Goal: Task Accomplishment & Management: Manage account settings

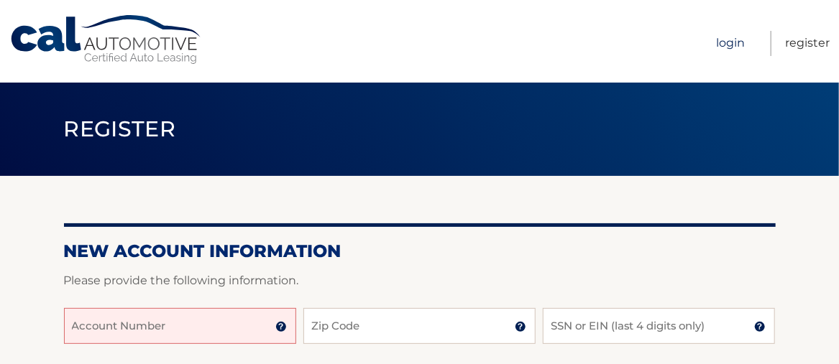
click at [736, 42] on link "Login" at bounding box center [730, 43] width 29 height 25
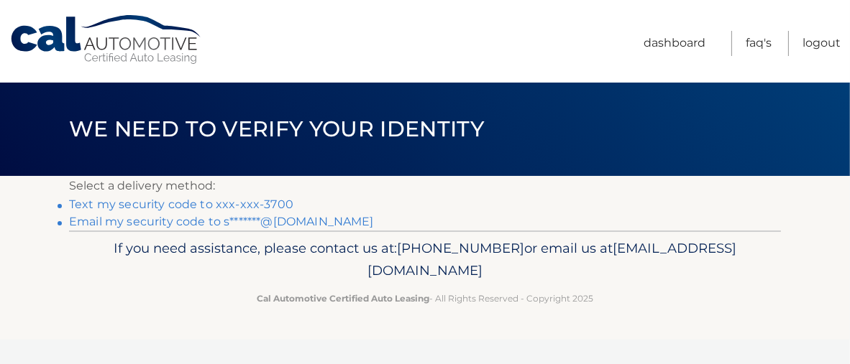
click at [131, 208] on link "Text my security code to xxx-xxx-3700" at bounding box center [181, 205] width 224 height 14
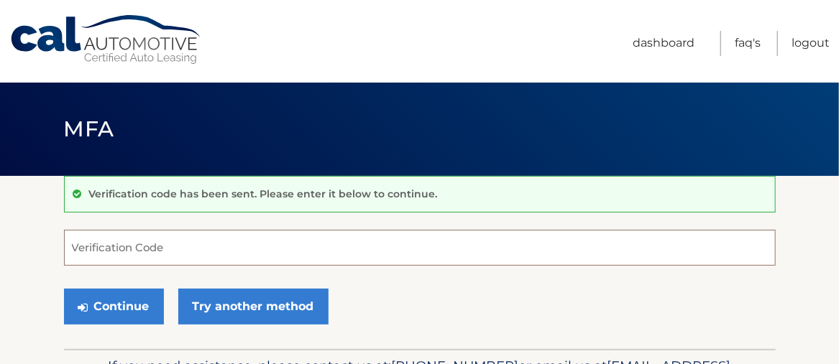
click at [108, 239] on input "Verification Code" at bounding box center [420, 248] width 712 height 36
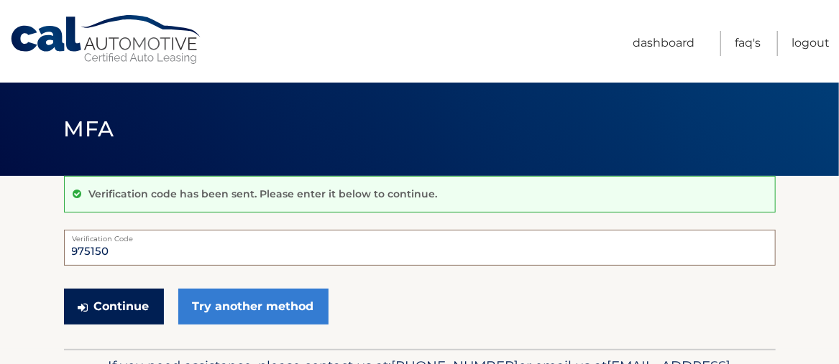
type input "975150"
click at [110, 308] on button "Continue" at bounding box center [114, 307] width 100 height 36
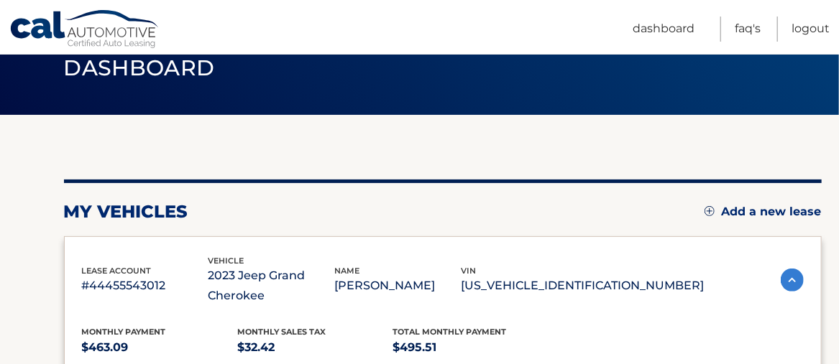
scroll to position [96, 0]
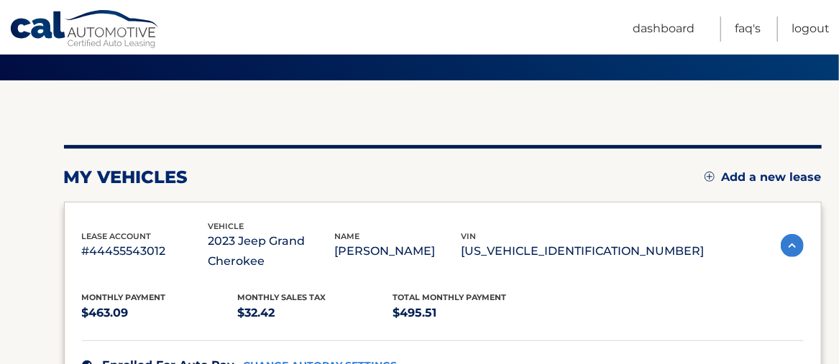
click at [791, 244] on img at bounding box center [792, 245] width 23 height 23
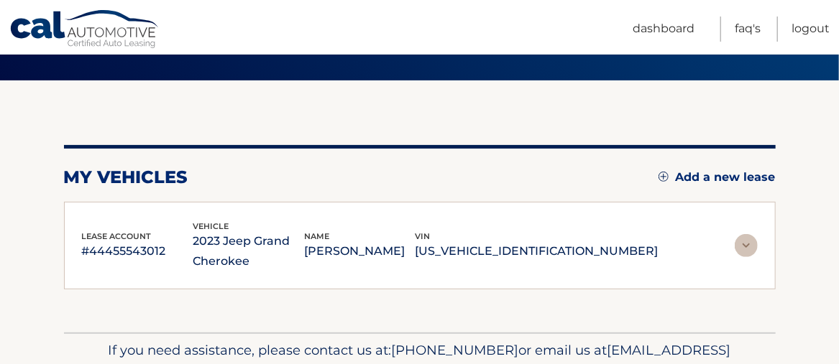
click at [745, 243] on img at bounding box center [746, 245] width 23 height 23
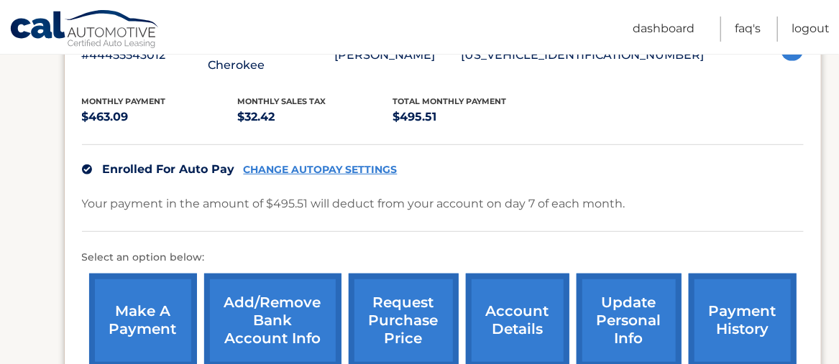
scroll to position [383, 0]
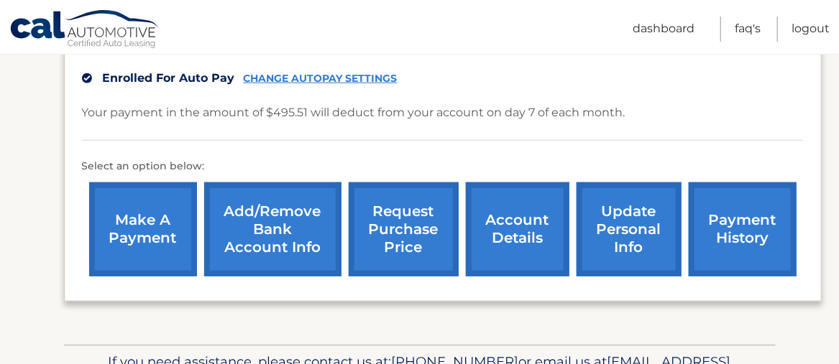
click at [516, 249] on link "account details" at bounding box center [518, 230] width 104 height 94
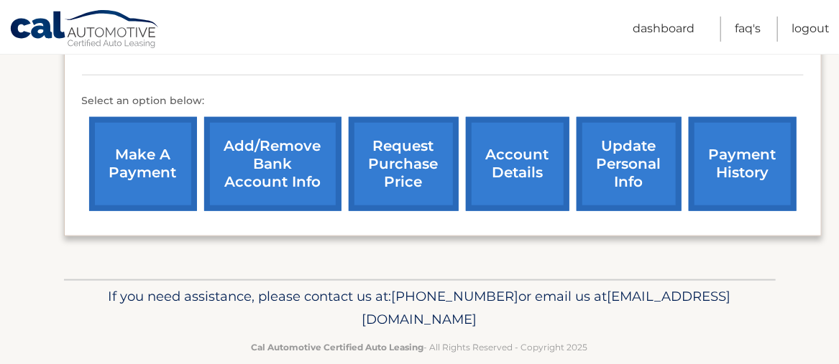
scroll to position [470, 0]
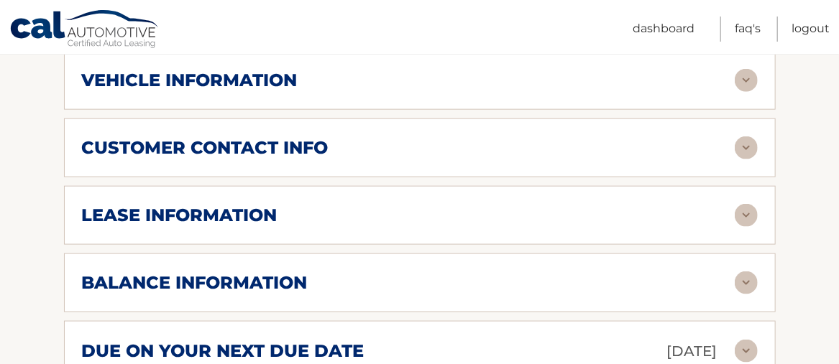
scroll to position [671, 0]
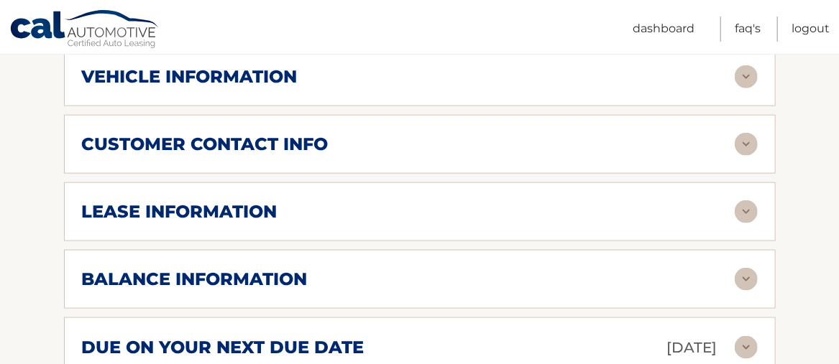
click at [745, 211] on img at bounding box center [746, 212] width 23 height 23
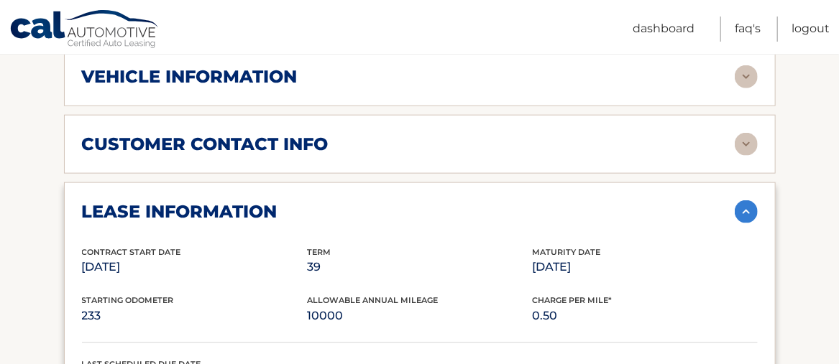
click at [748, 141] on img at bounding box center [746, 144] width 23 height 23
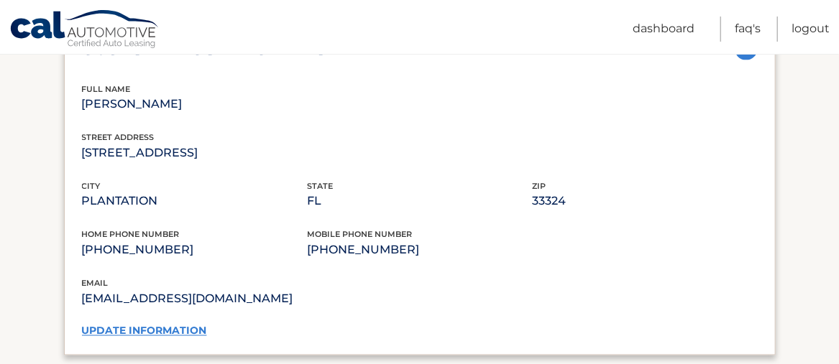
scroll to position [863, 0]
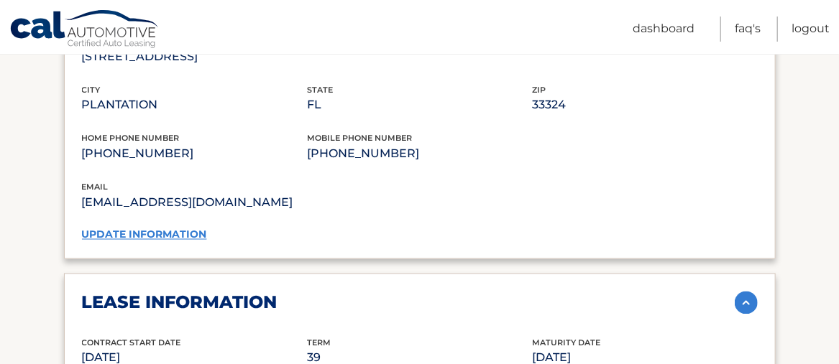
click at [175, 229] on link "update information" at bounding box center [144, 235] width 125 height 13
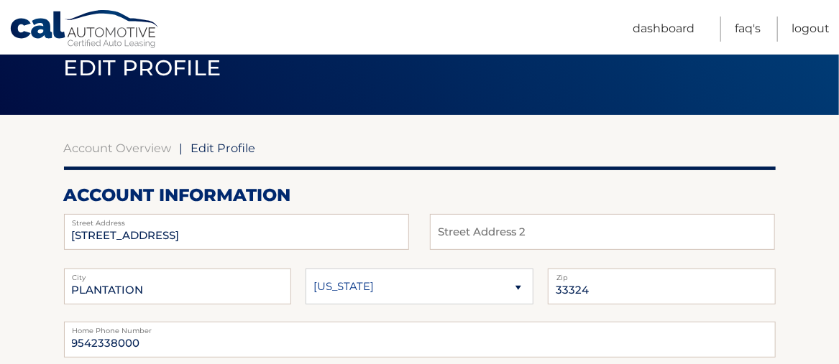
scroll to position [191, 0]
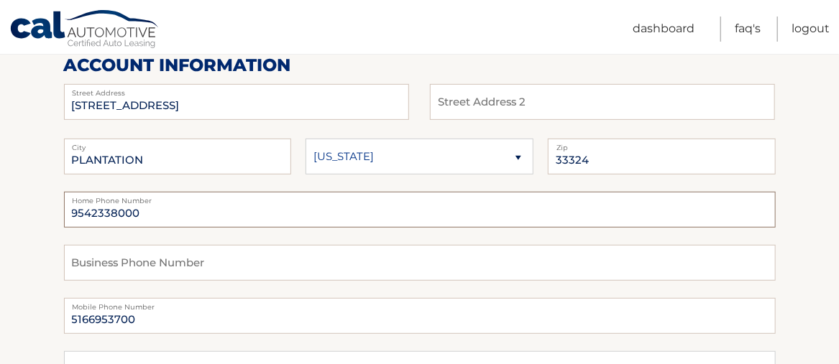
drag, startPoint x: 173, startPoint y: 212, endPoint x: 0, endPoint y: 207, distance: 173.3
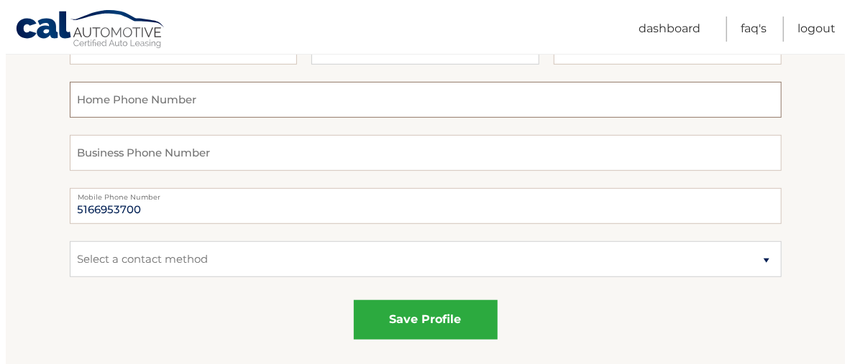
scroll to position [383, 0]
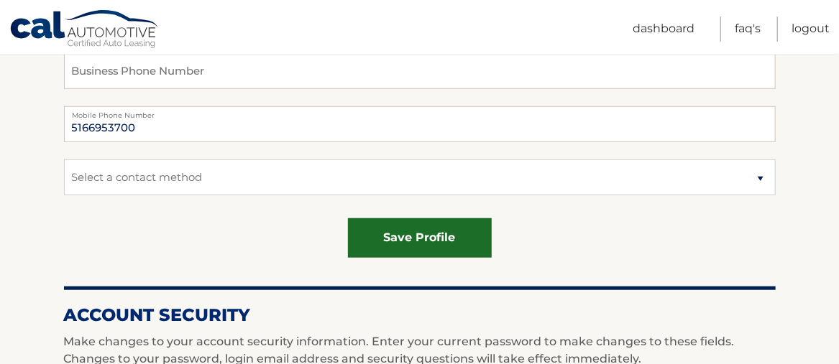
click at [408, 230] on button "save profile" at bounding box center [420, 239] width 144 height 40
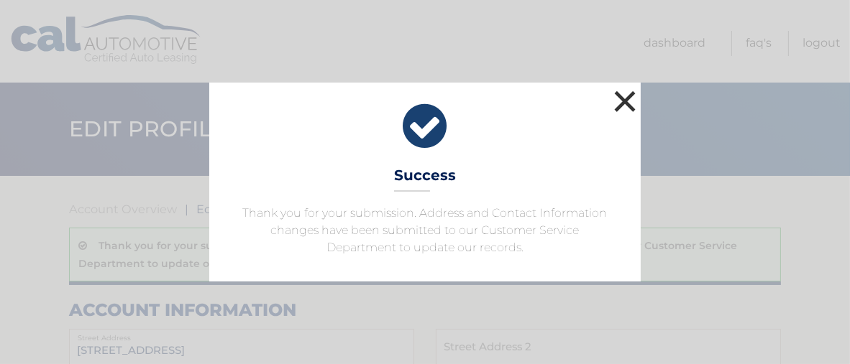
click at [630, 102] on button "×" at bounding box center [624, 101] width 29 height 29
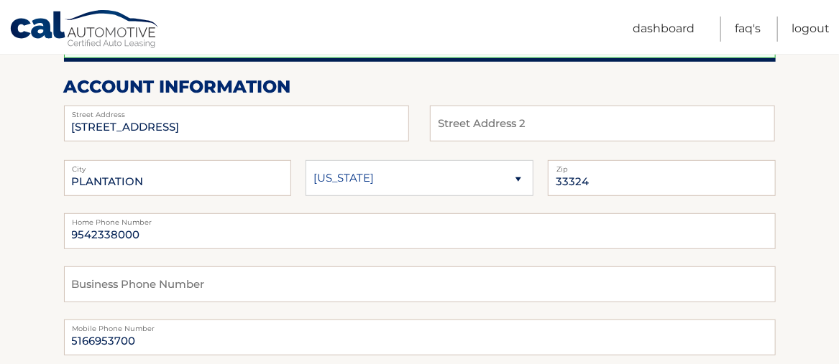
scroll to position [191, 0]
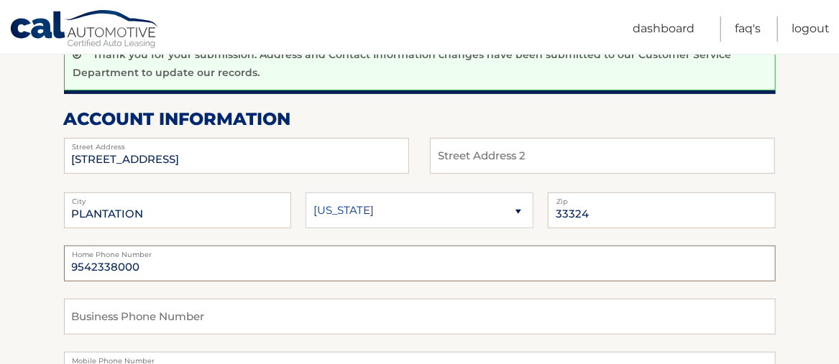
drag, startPoint x: 150, startPoint y: 267, endPoint x: 142, endPoint y: 288, distance: 21.6
click at [140, 284] on fieldset "9542338000 Home Phone Number Business Phone Number 5166953700 Mobile Phone Numb…" at bounding box center [420, 352] width 712 height 213
drag, startPoint x: 155, startPoint y: 268, endPoint x: 0, endPoint y: 268, distance: 154.5
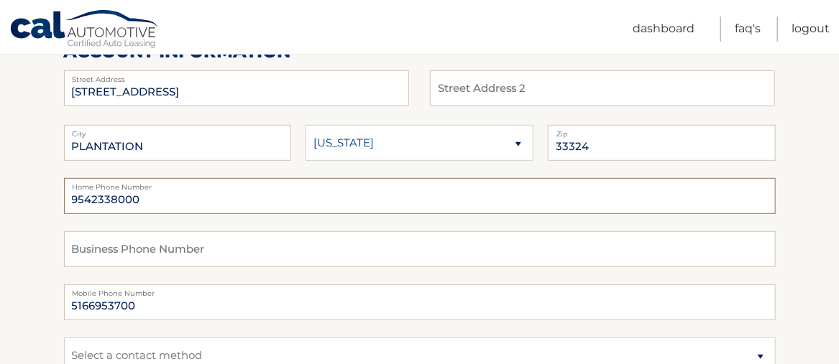
scroll to position [288, 0]
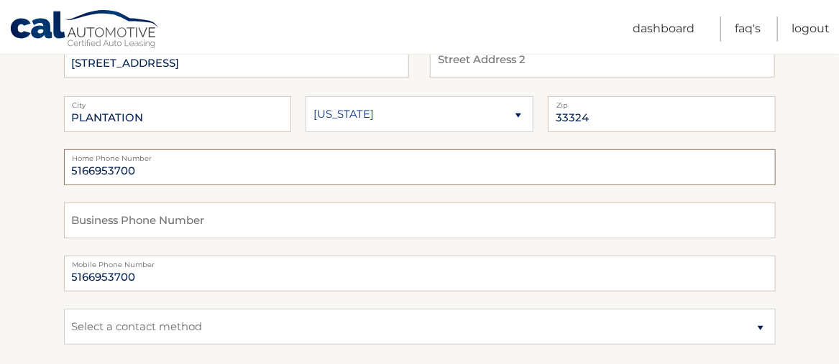
type input "5166953700"
click at [386, 247] on fieldset "5166953700 Home Phone Number Business Phone Number 5166953700 Mobile Phone Numb…" at bounding box center [420, 256] width 712 height 213
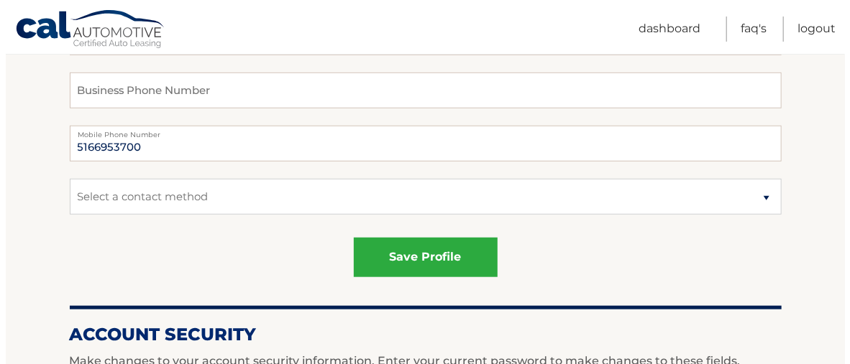
scroll to position [479, 0]
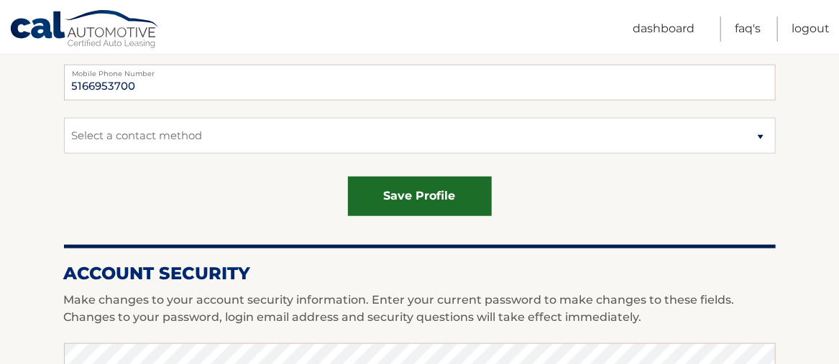
click at [422, 197] on button "save profile" at bounding box center [420, 197] width 144 height 40
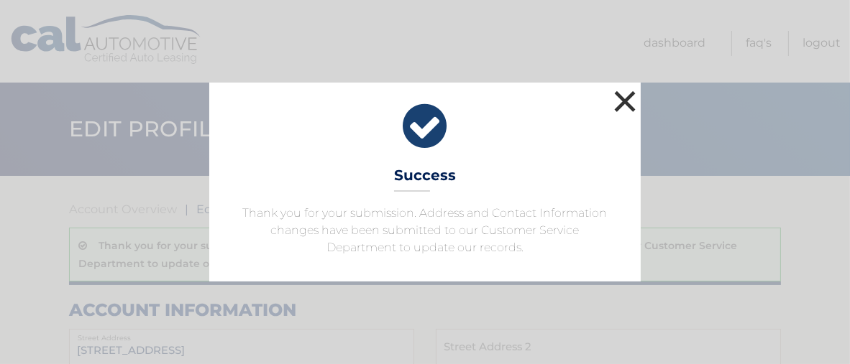
click at [622, 103] on button "×" at bounding box center [624, 101] width 29 height 29
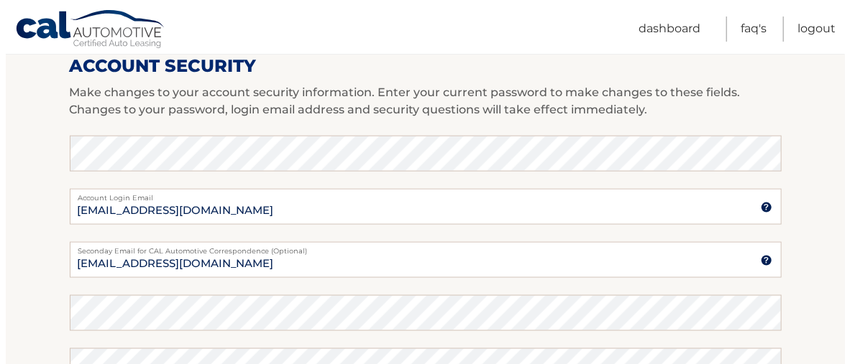
scroll to position [508, 0]
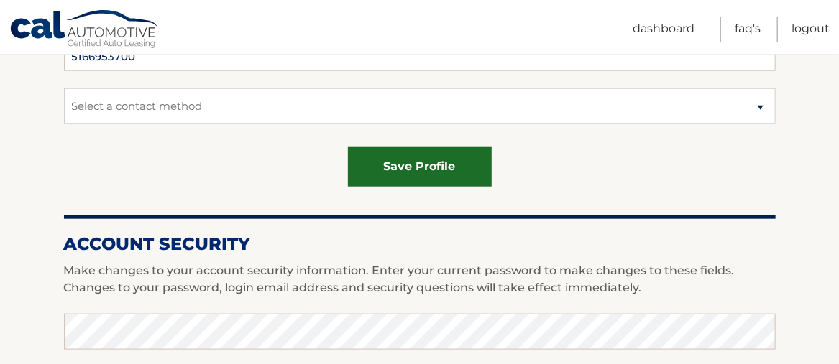
click at [403, 178] on button "save profile" at bounding box center [420, 167] width 144 height 40
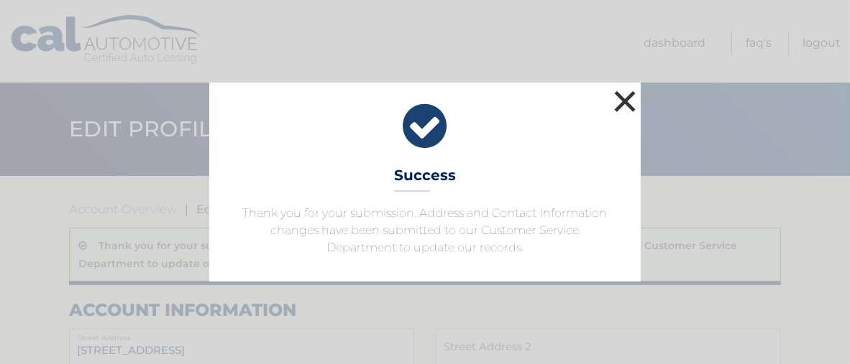
click at [627, 96] on button "×" at bounding box center [624, 101] width 29 height 29
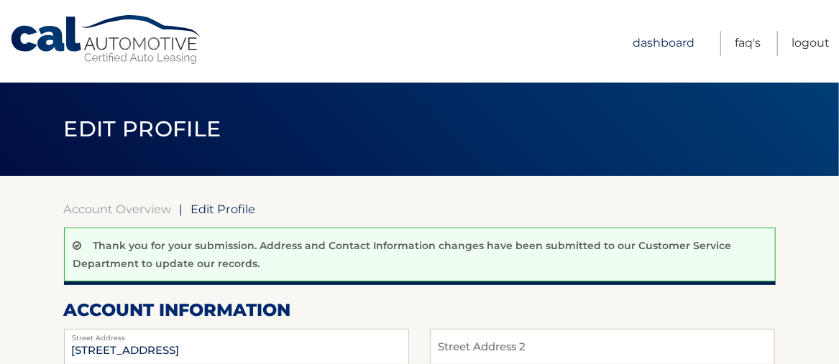
click at [668, 36] on link "Dashboard" at bounding box center [664, 43] width 62 height 25
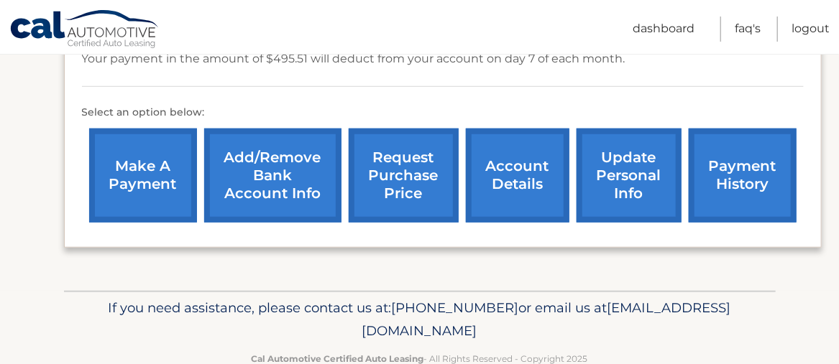
scroll to position [470, 0]
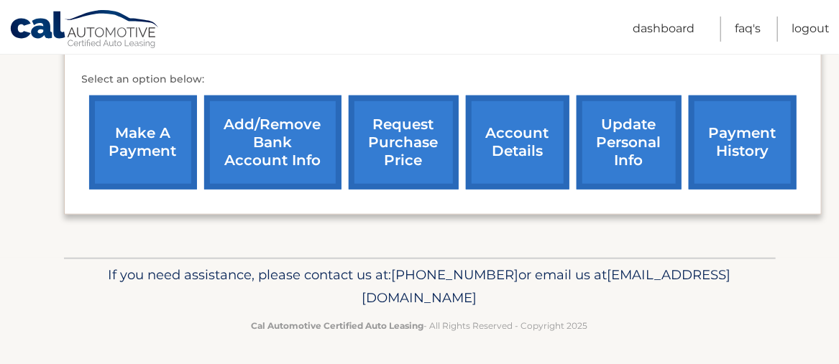
click at [512, 157] on link "account details" at bounding box center [518, 143] width 104 height 94
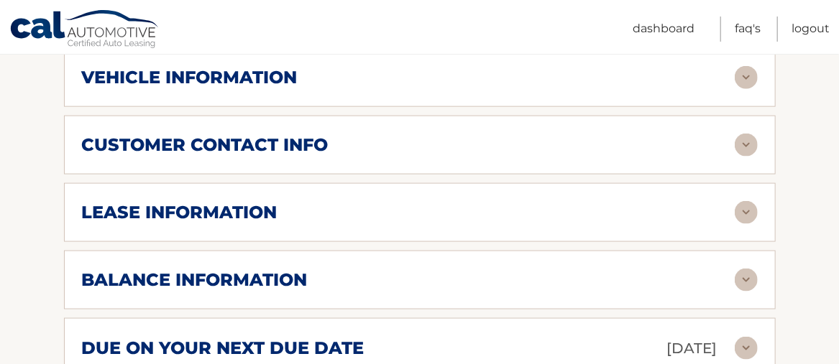
scroll to position [671, 0]
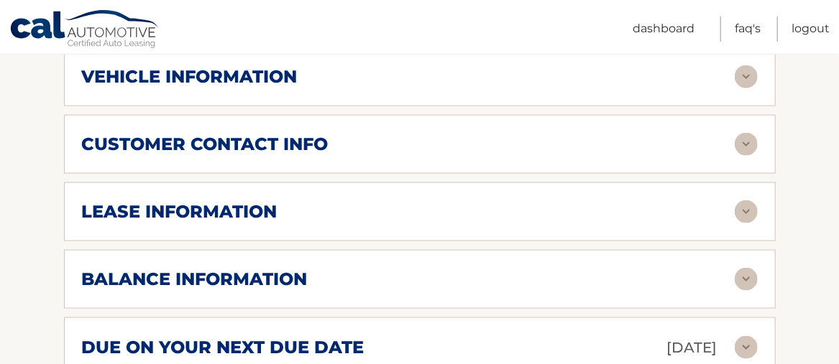
click at [750, 205] on img at bounding box center [746, 212] width 23 height 23
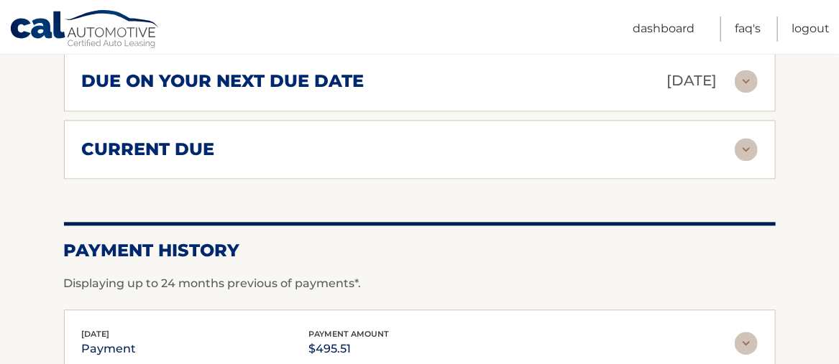
scroll to position [1246, 0]
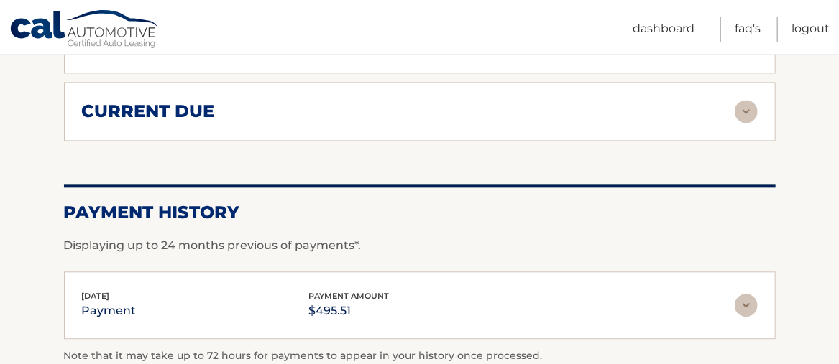
click at [742, 104] on img at bounding box center [746, 111] width 23 height 23
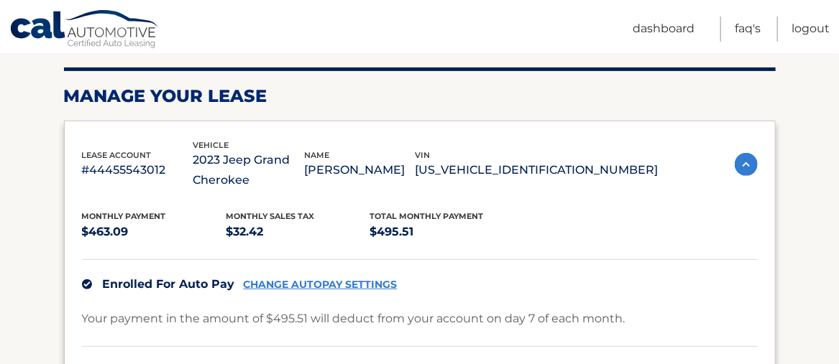
scroll to position [4, 0]
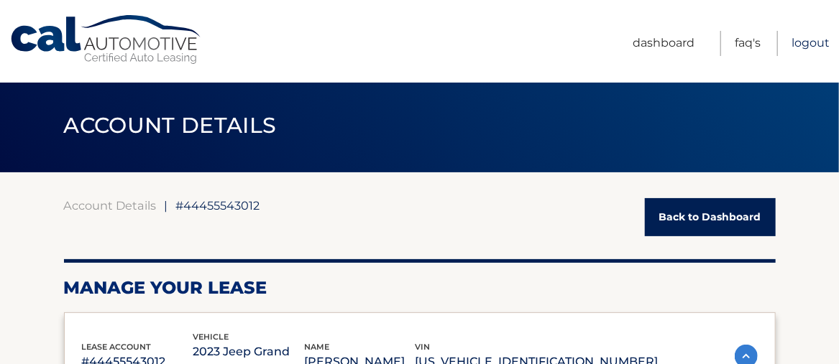
click at [806, 42] on link "Logout" at bounding box center [810, 43] width 38 height 25
